Goal: Use online tool/utility

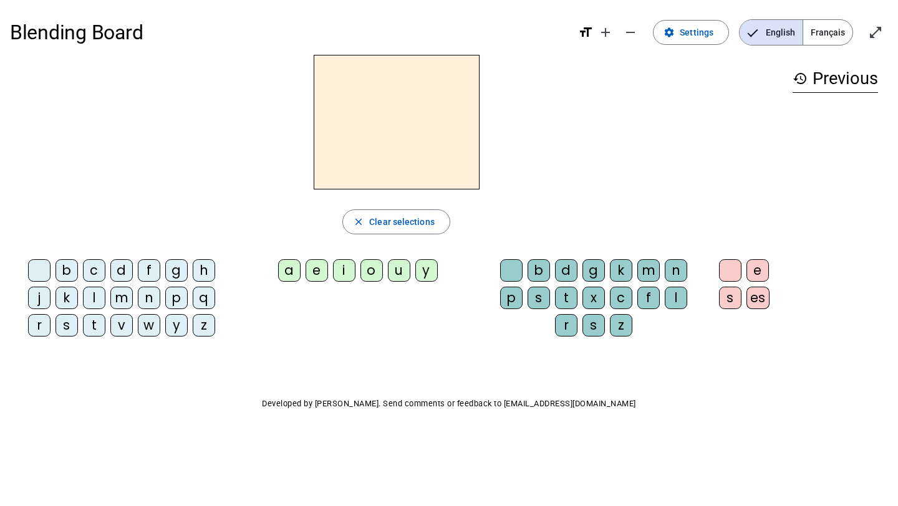
click at [510, 275] on div at bounding box center [511, 270] width 22 height 22
click at [427, 275] on div "y" at bounding box center [426, 270] width 22 height 22
click at [400, 274] on div "u" at bounding box center [399, 270] width 22 height 22
click at [68, 269] on div "b" at bounding box center [66, 270] width 22 height 22
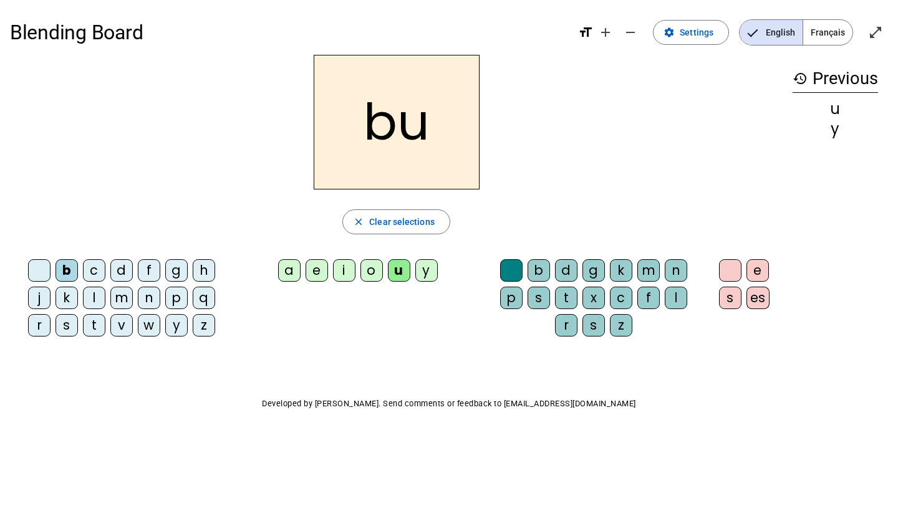
click at [370, 273] on div "o" at bounding box center [371, 270] width 22 height 22
click at [355, 226] on mat-icon "close" at bounding box center [358, 221] width 11 height 11
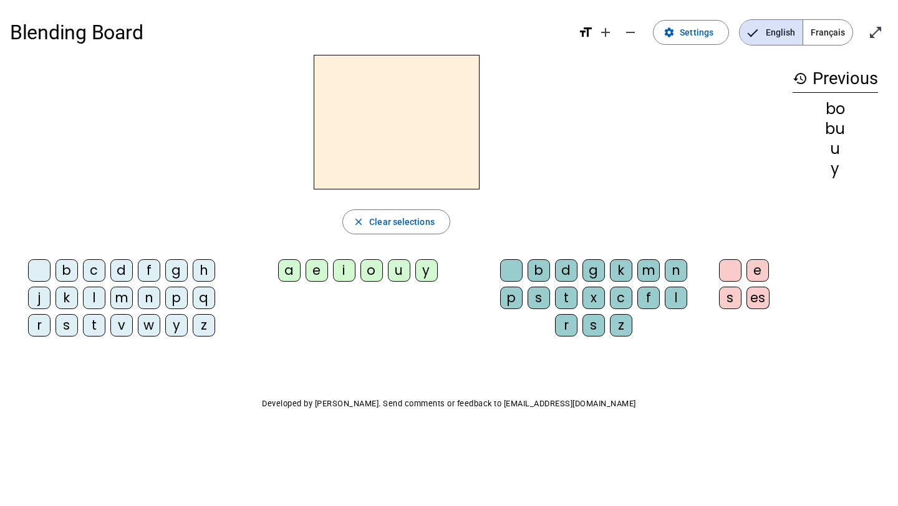
click at [798, 77] on mat-icon "history" at bounding box center [799, 78] width 15 height 15
